Goal: Transaction & Acquisition: Purchase product/service

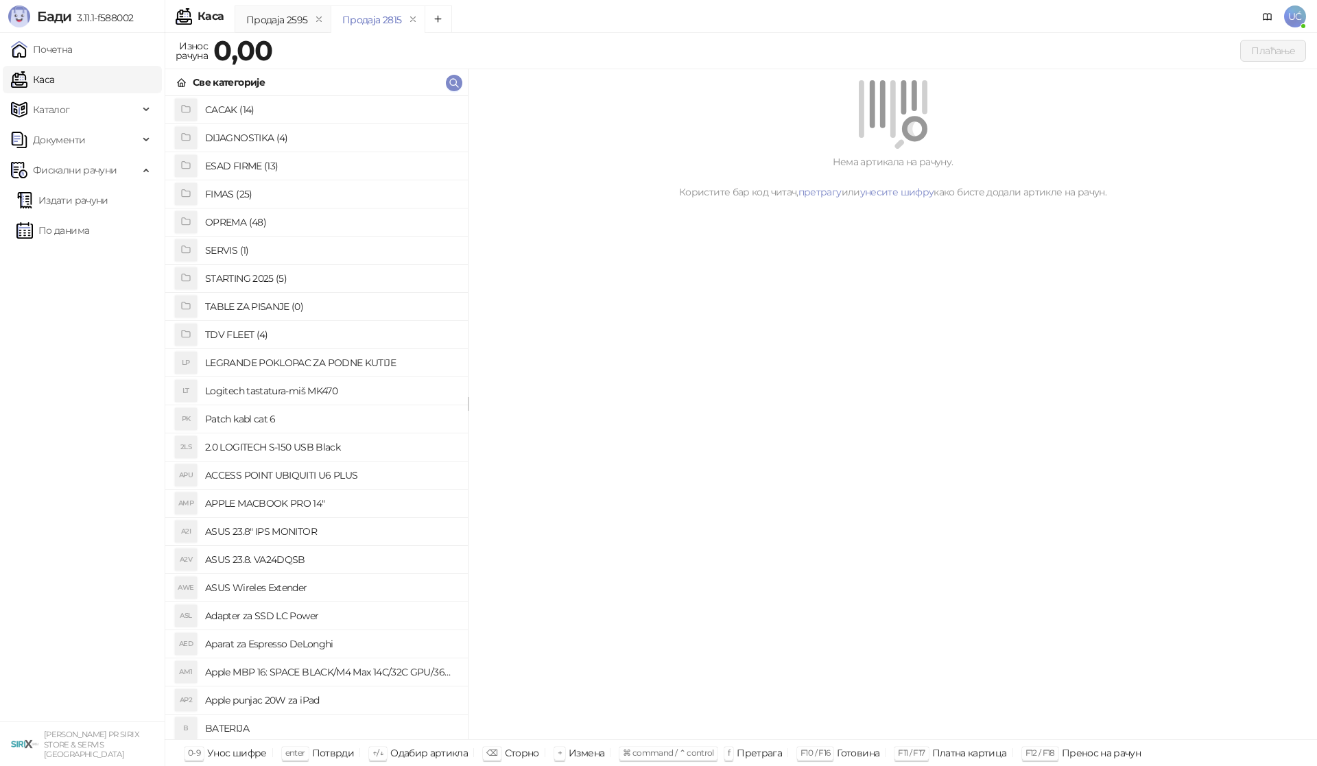
click at [259, 219] on h4 "OPREMA (48)" at bounding box center [331, 222] width 252 height 22
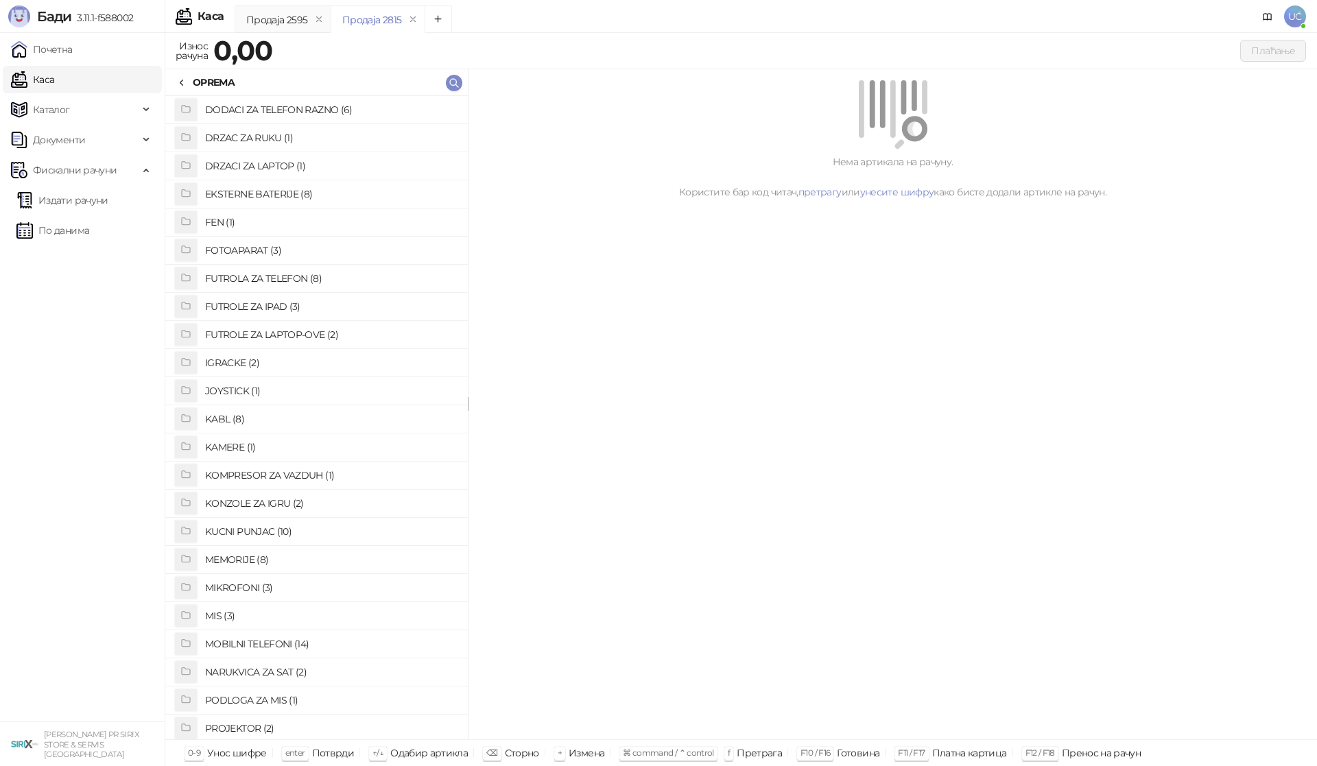
scroll to position [137, 0]
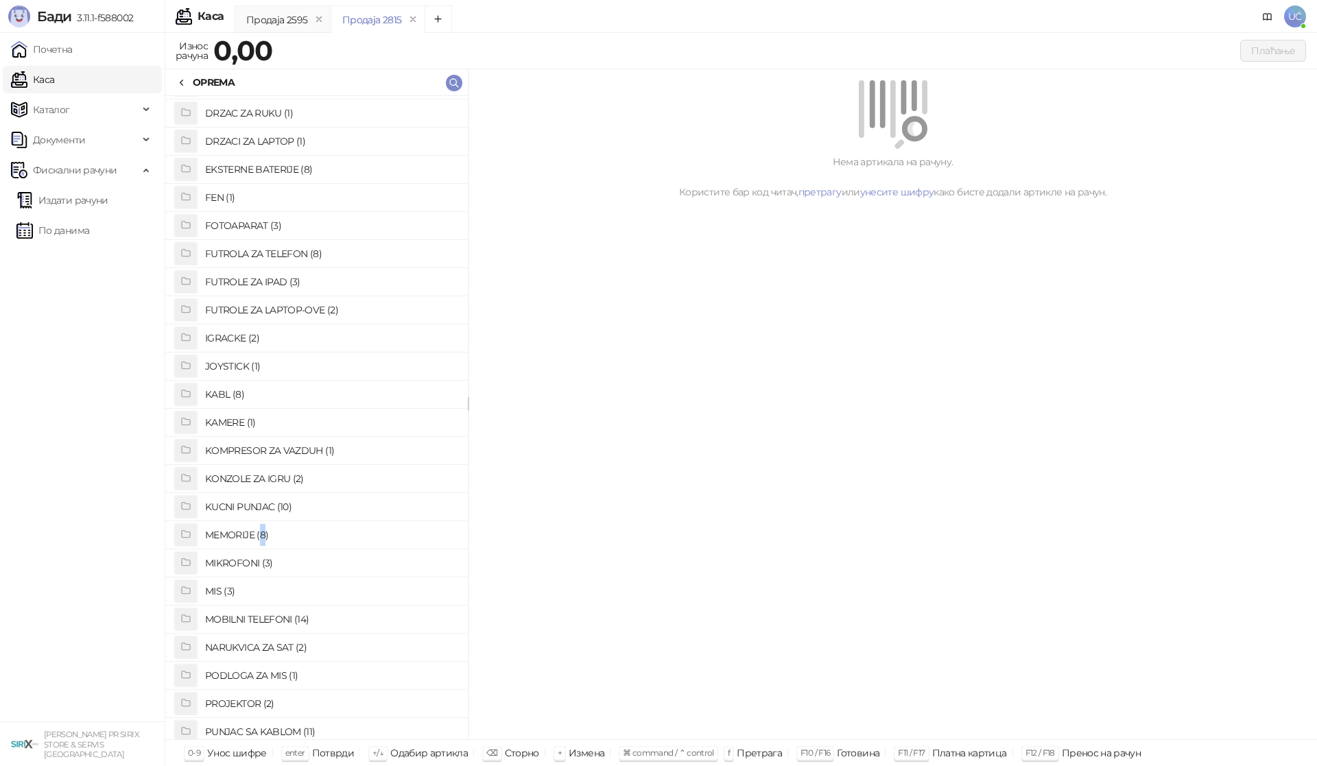
click at [263, 533] on h4 "MEMORIJE (8)" at bounding box center [331, 535] width 252 height 22
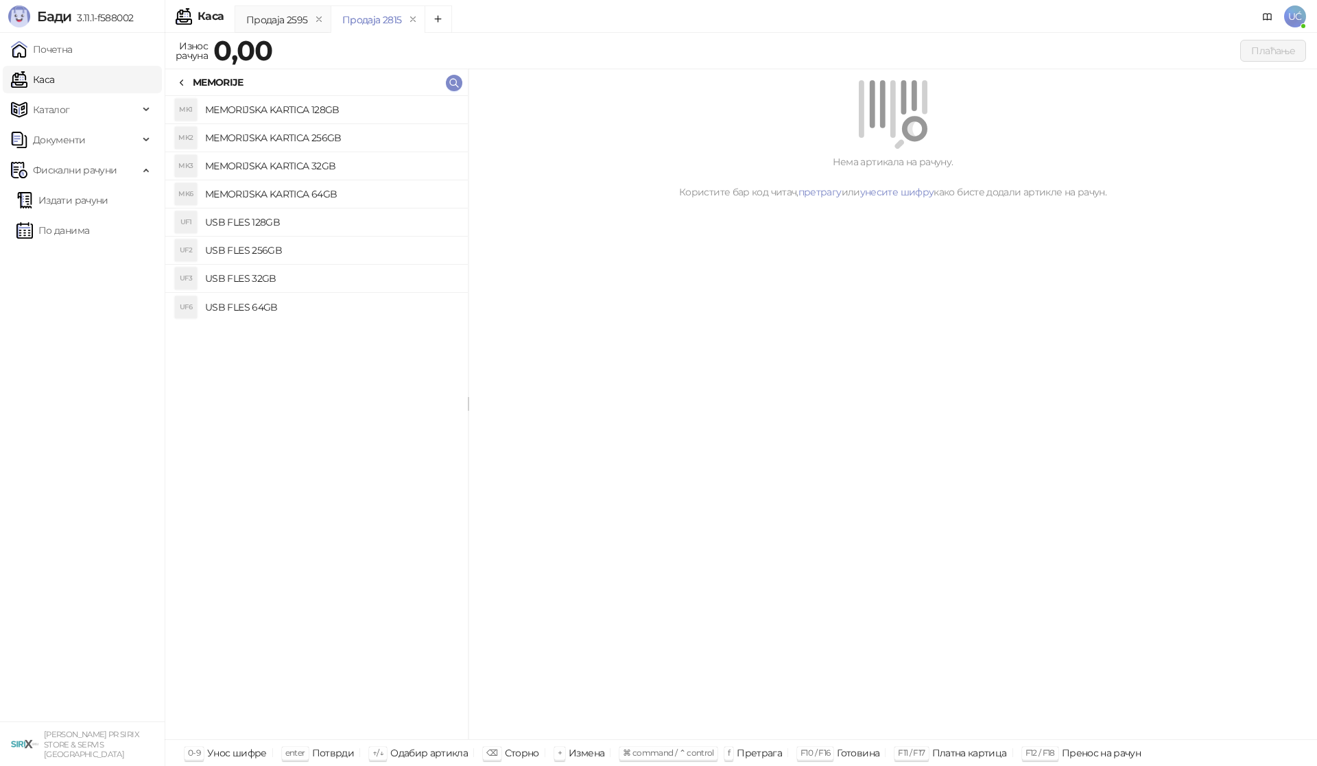
click at [298, 219] on h4 "USB FLES 128GB" at bounding box center [331, 222] width 252 height 22
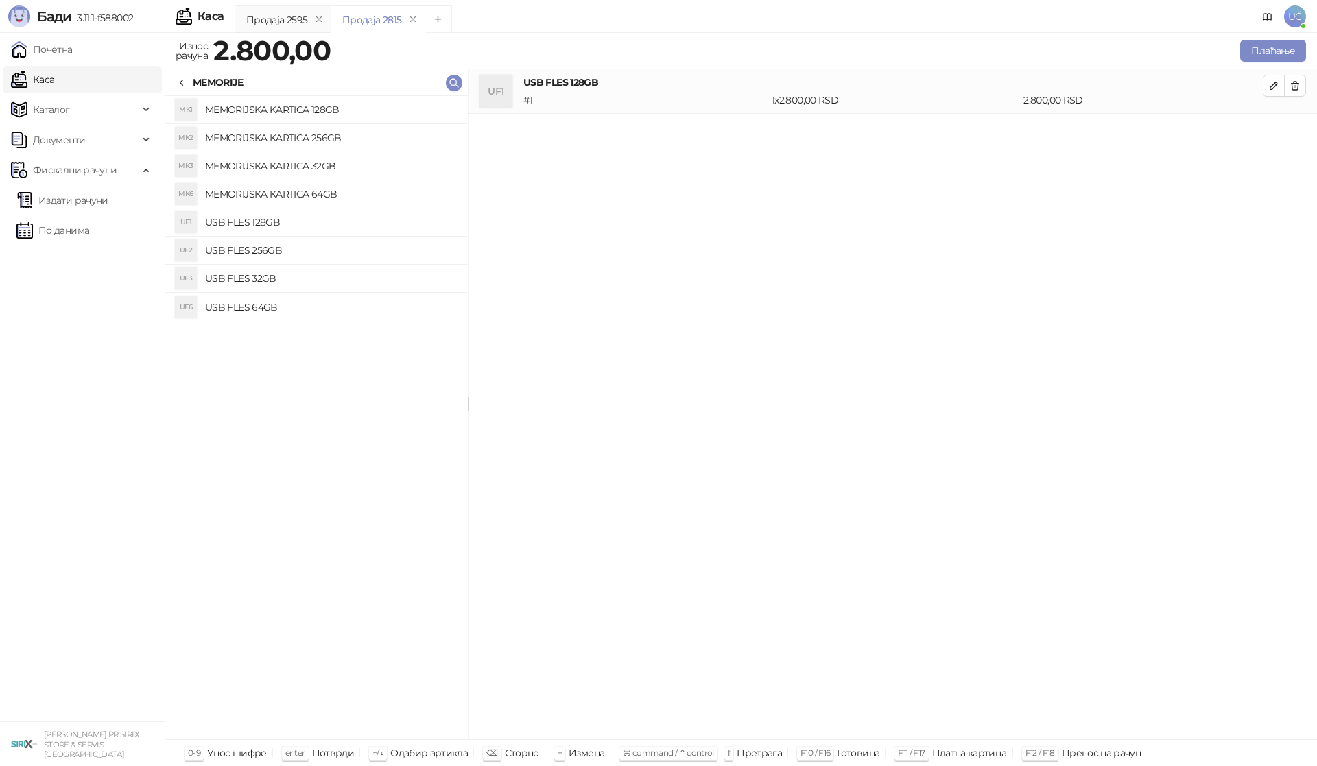
click at [181, 80] on icon at bounding box center [181, 83] width 11 height 11
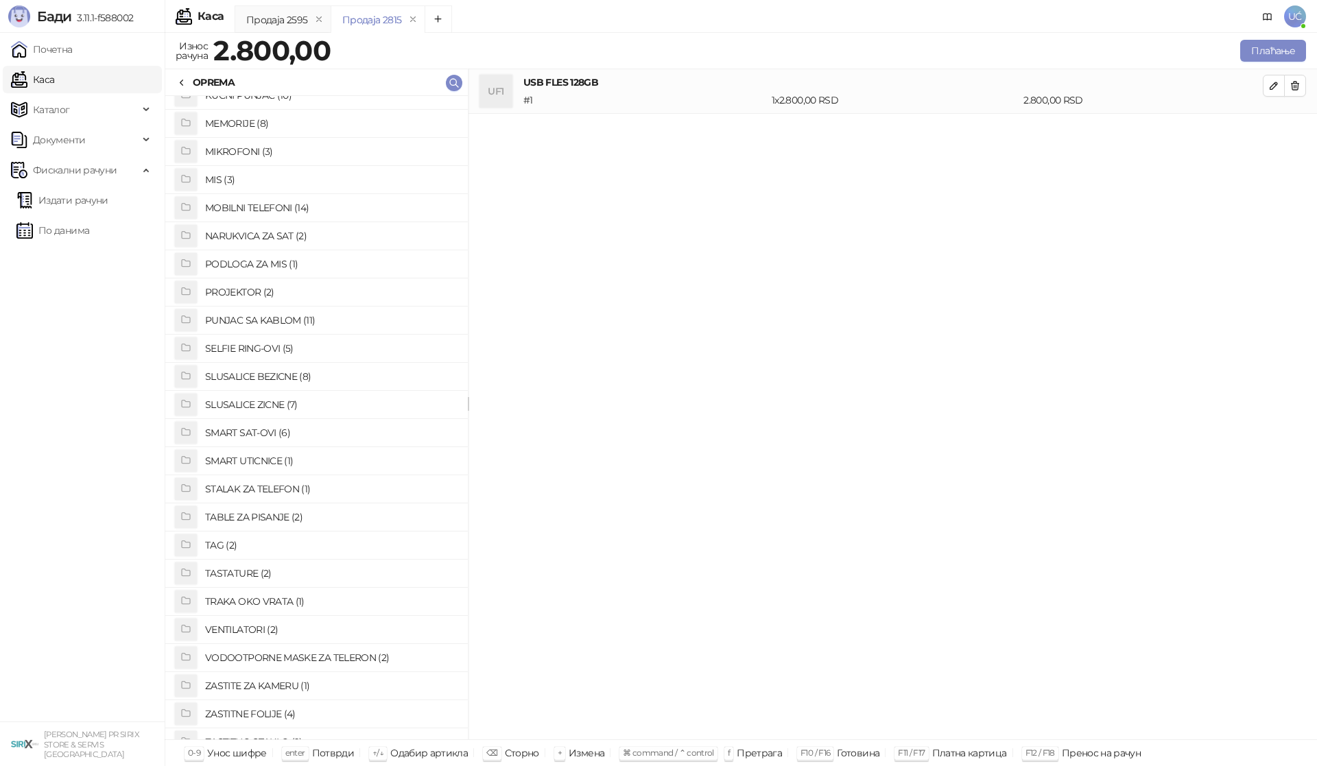
scroll to position [707, 0]
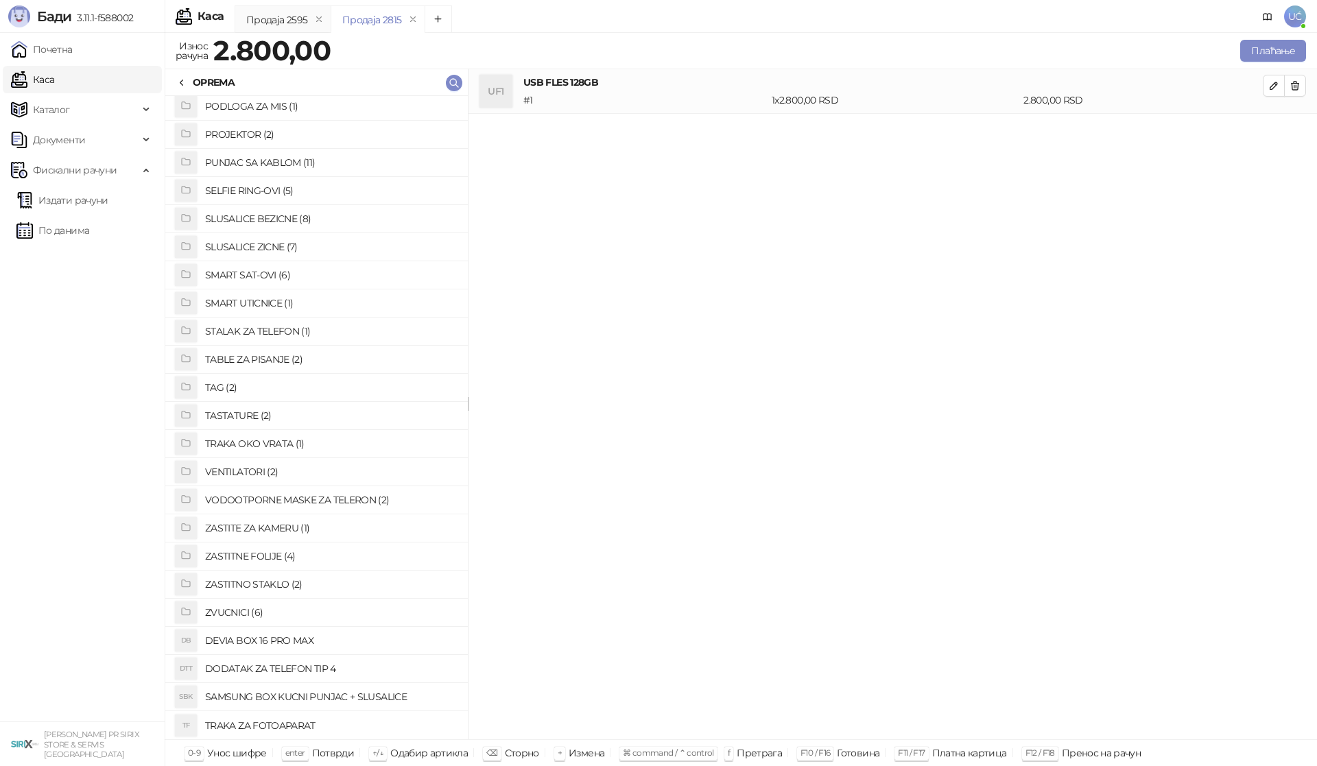
click at [270, 584] on h4 "ZASTITNO STAKLO (2)" at bounding box center [331, 585] width 252 height 22
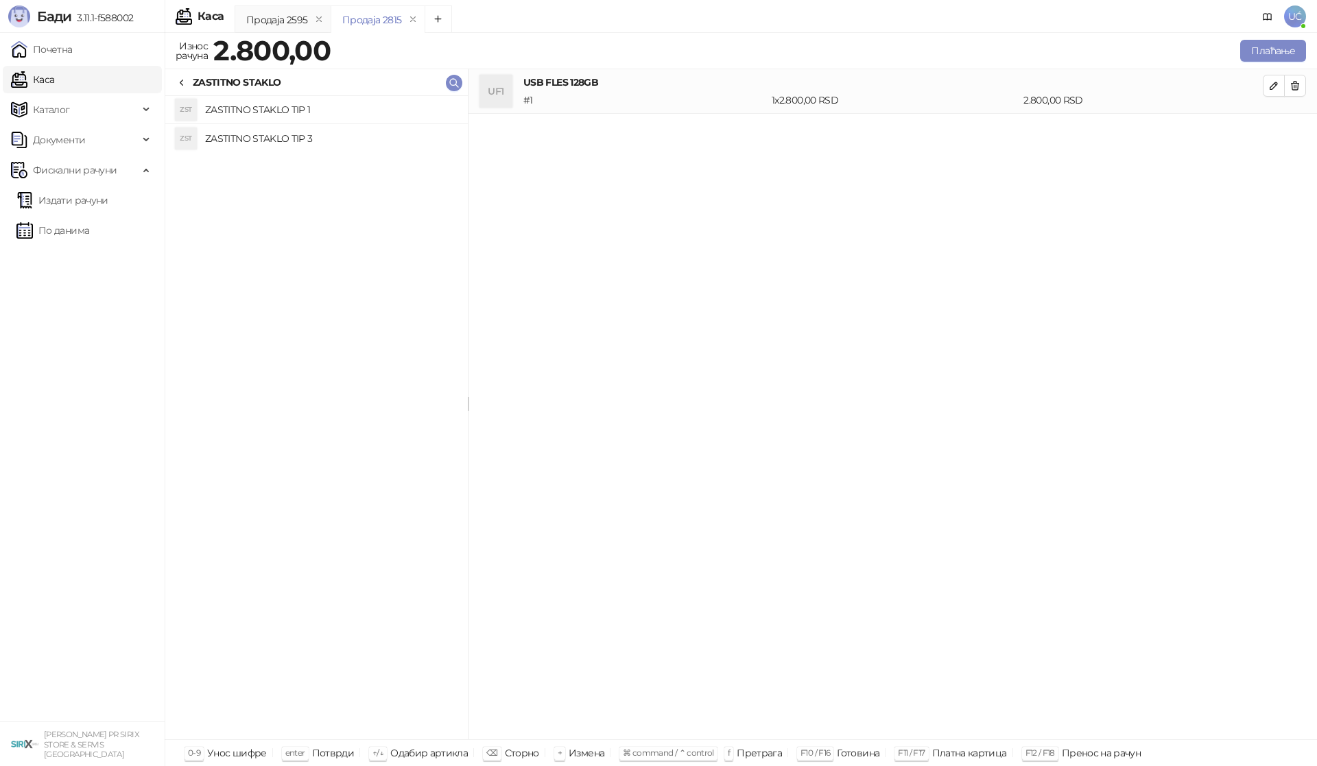
click at [361, 113] on h4 "ZASTITNO STAKLO TIP 1" at bounding box center [331, 110] width 252 height 22
click at [1278, 49] on button "Плаћање" at bounding box center [1273, 51] width 66 height 22
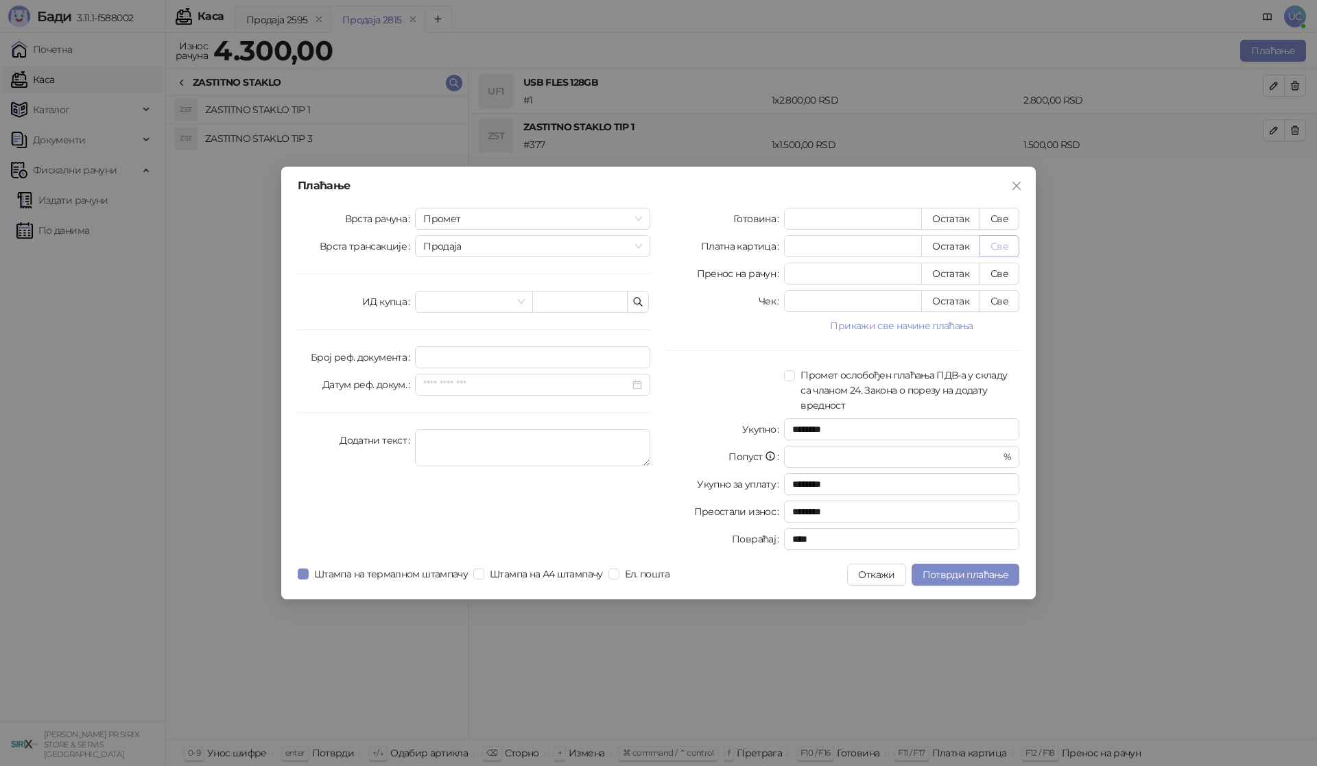
click at [1000, 242] on button "Све" at bounding box center [1000, 246] width 40 height 22
type input "****"
click at [971, 576] on span "Потврди плаћање" at bounding box center [966, 575] width 86 height 12
